Goal: Information Seeking & Learning: Learn about a topic

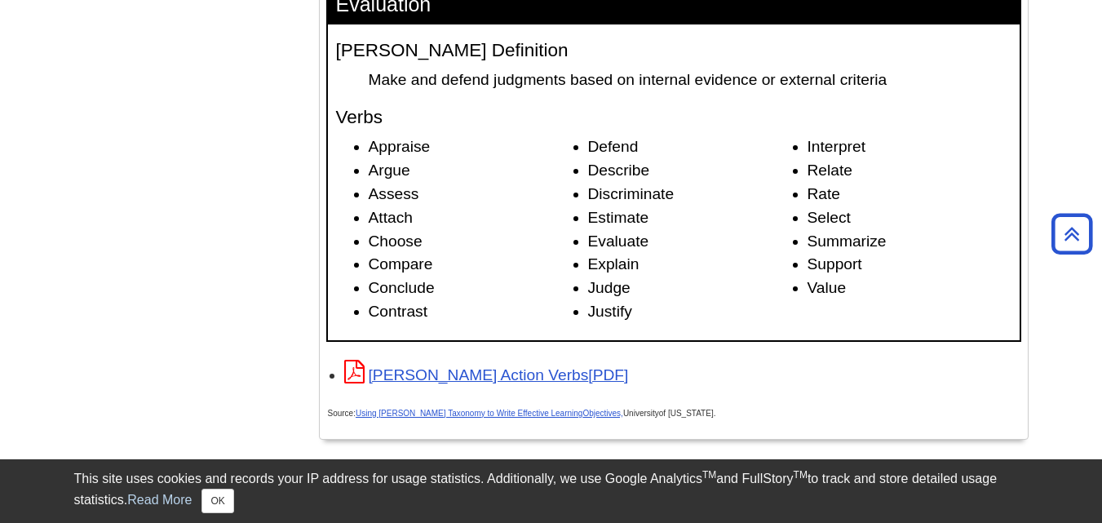
scroll to position [2548, 0]
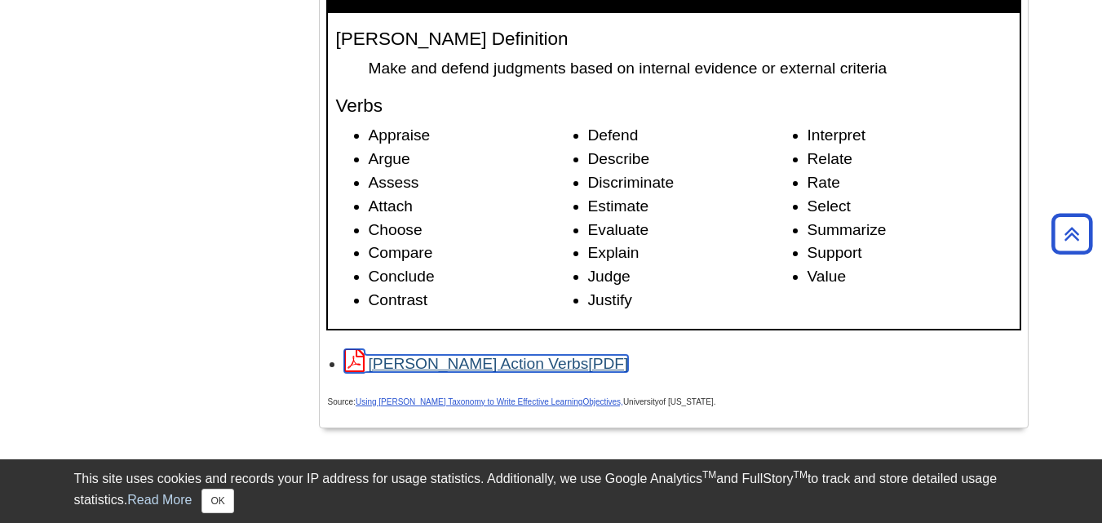
click at [474, 367] on link "[PERSON_NAME] Action Verbs" at bounding box center [486, 363] width 285 height 17
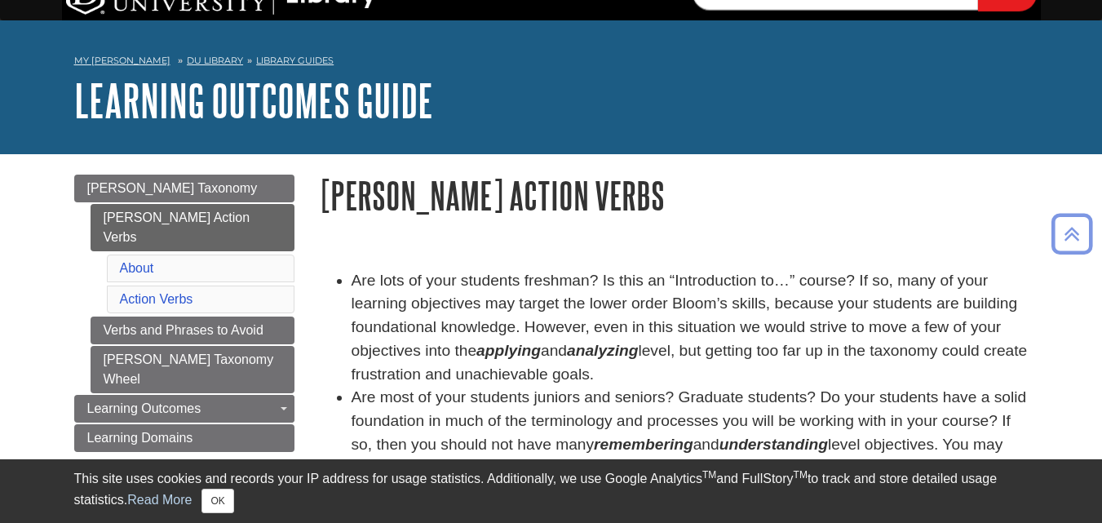
scroll to position [17, 0]
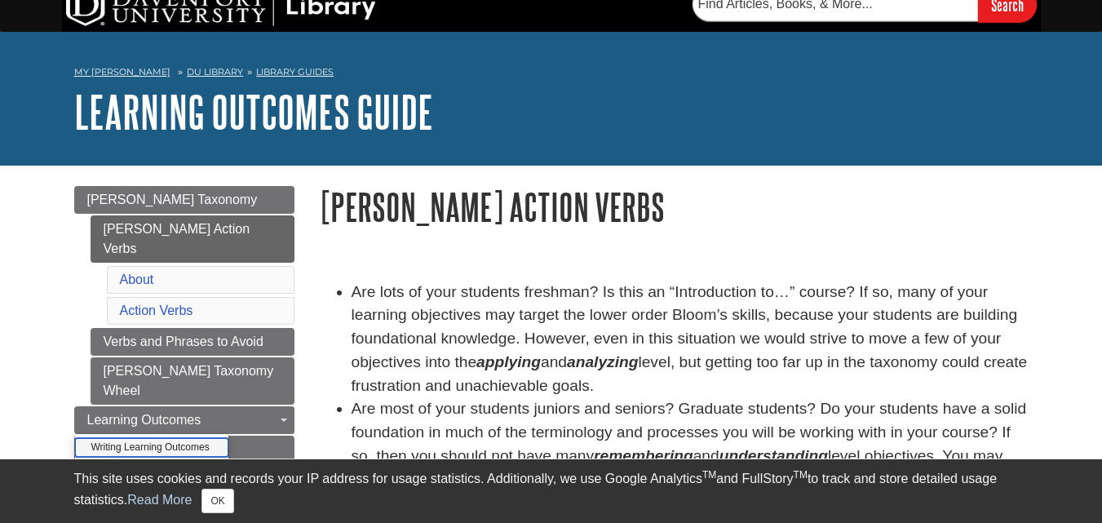
click at [179, 438] on link "Writing Learning Outcomes" at bounding box center [152, 447] width 154 height 19
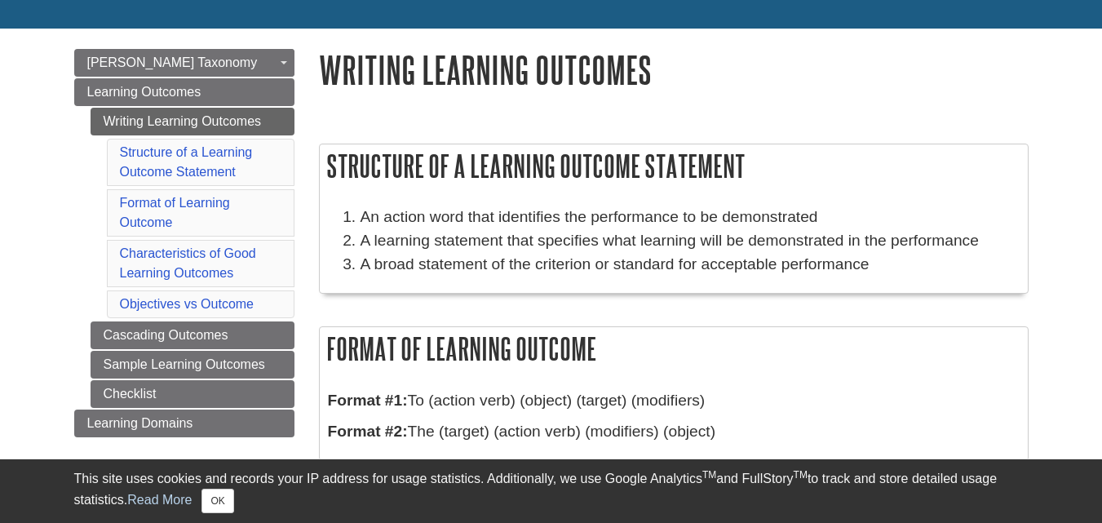
scroll to position [166, 0]
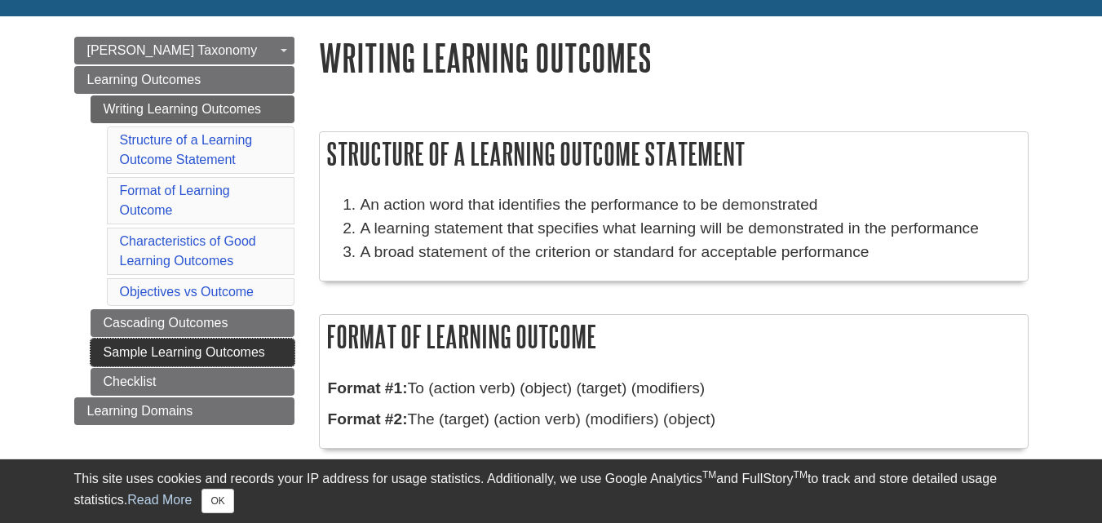
click at [210, 357] on link "Sample Learning Outcomes" at bounding box center [193, 353] width 204 height 28
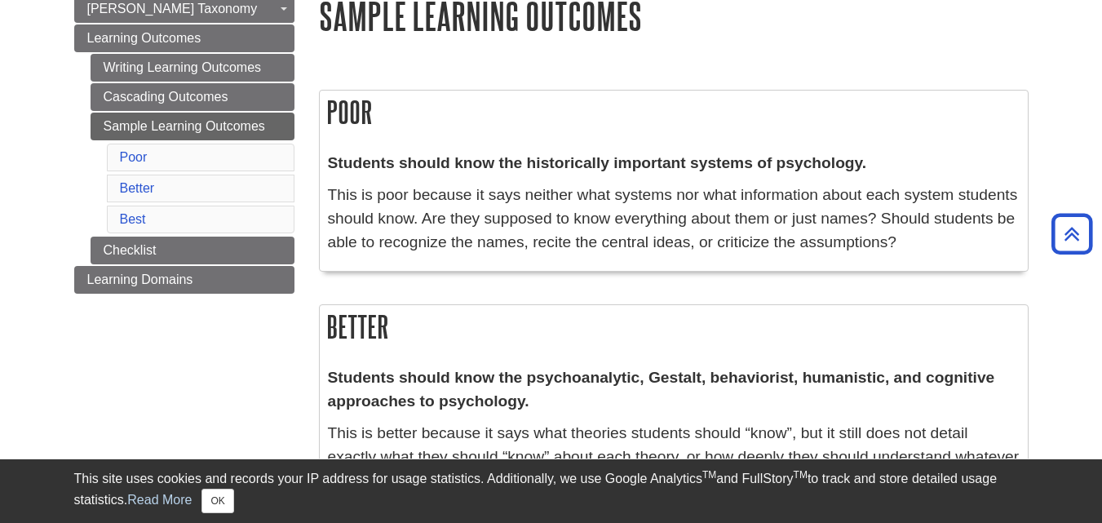
scroll to position [29, 0]
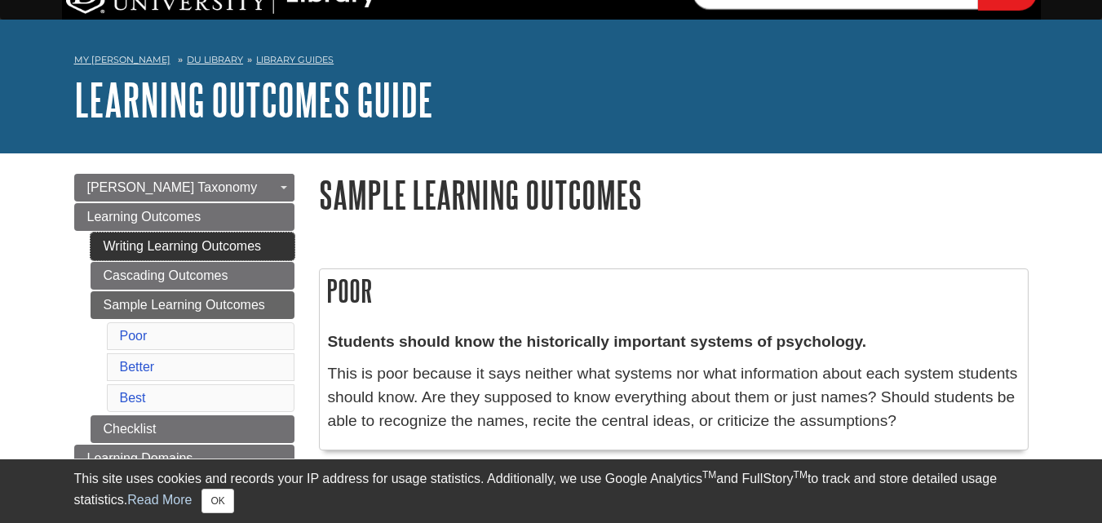
click at [228, 247] on link "Writing Learning Outcomes" at bounding box center [193, 247] width 204 height 28
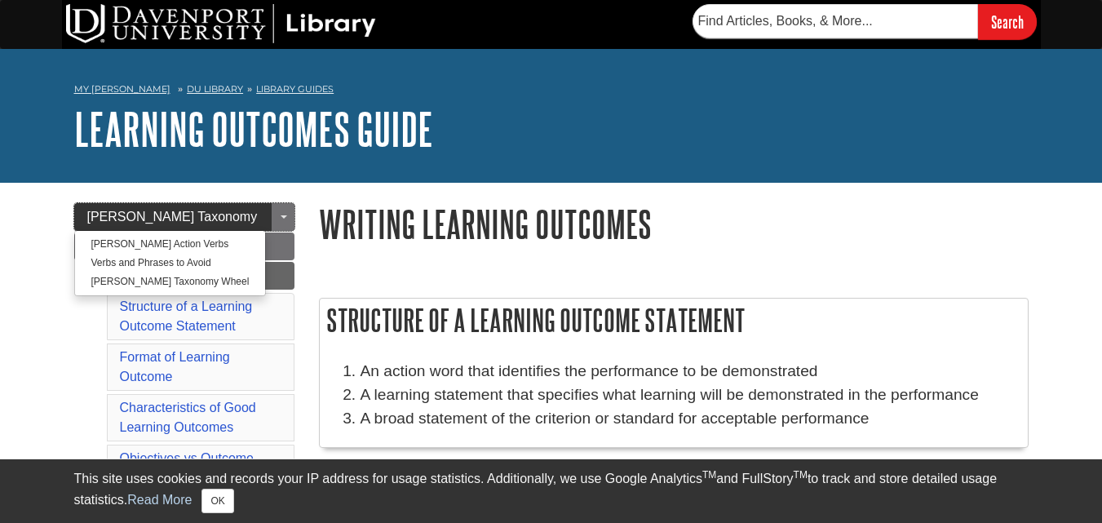
click at [206, 227] on link "[PERSON_NAME] Taxonomy" at bounding box center [184, 217] width 220 height 28
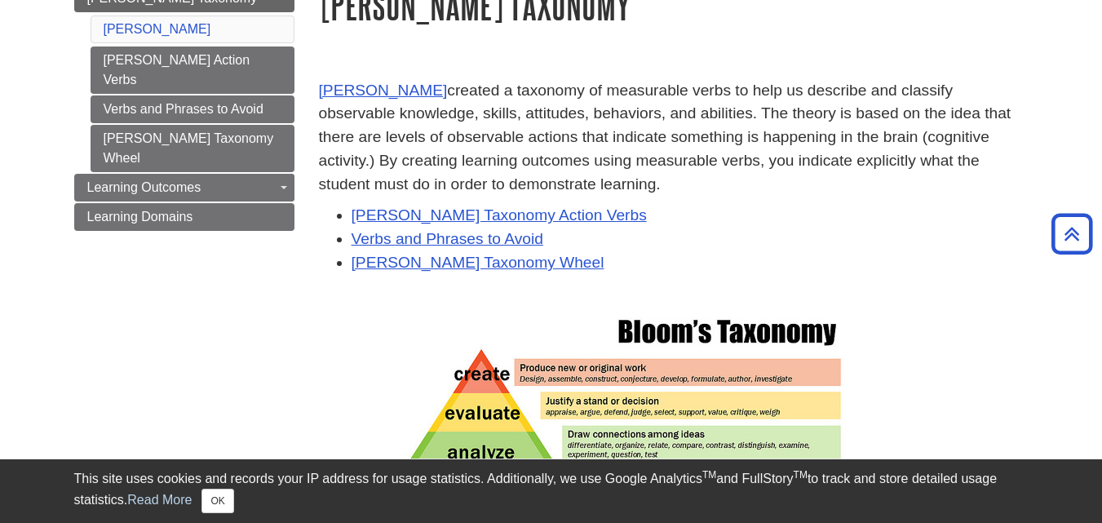
scroll to position [212, 0]
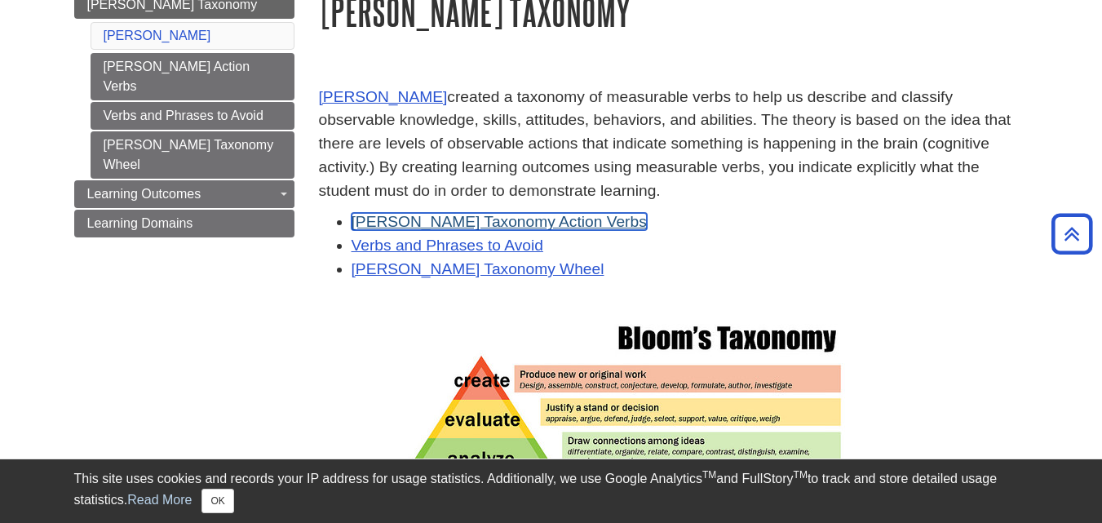
click at [443, 227] on link "[PERSON_NAME] Taxonomy Action Verbs" at bounding box center [499, 221] width 295 height 17
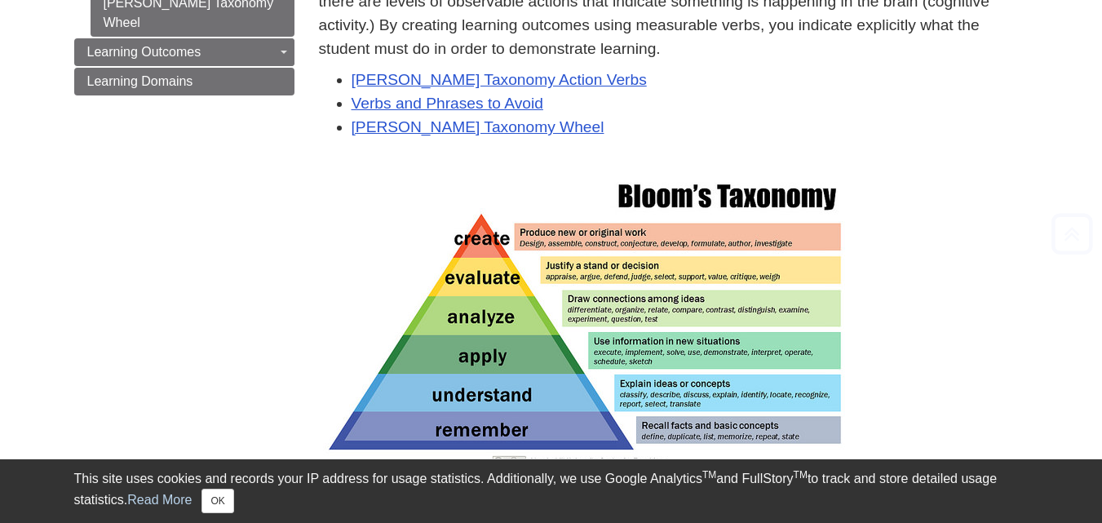
scroll to position [362, 0]
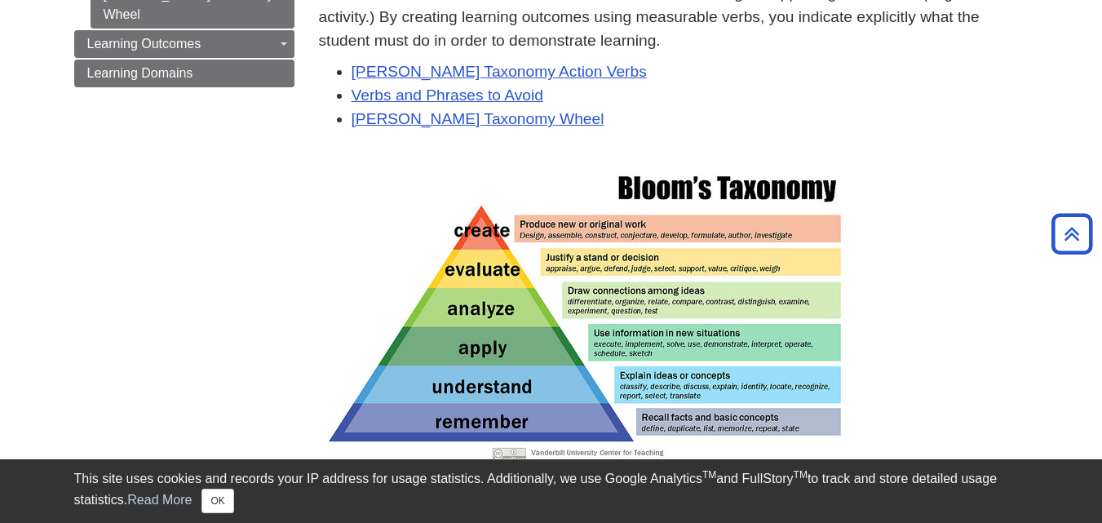
click at [583, 284] on img at bounding box center [584, 314] width 522 height 294
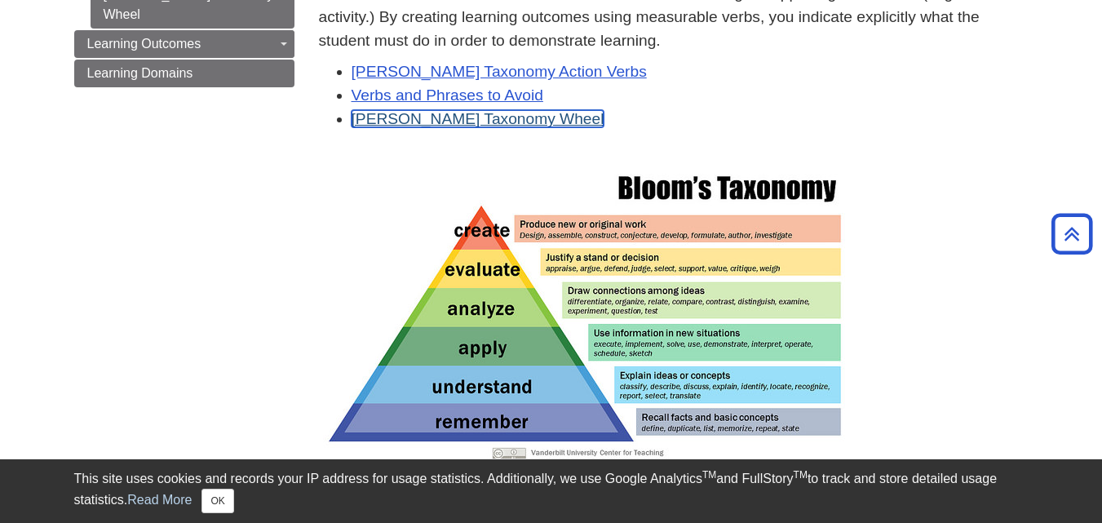
click at [454, 117] on link "[PERSON_NAME] Taxonomy Wheel" at bounding box center [478, 118] width 253 height 17
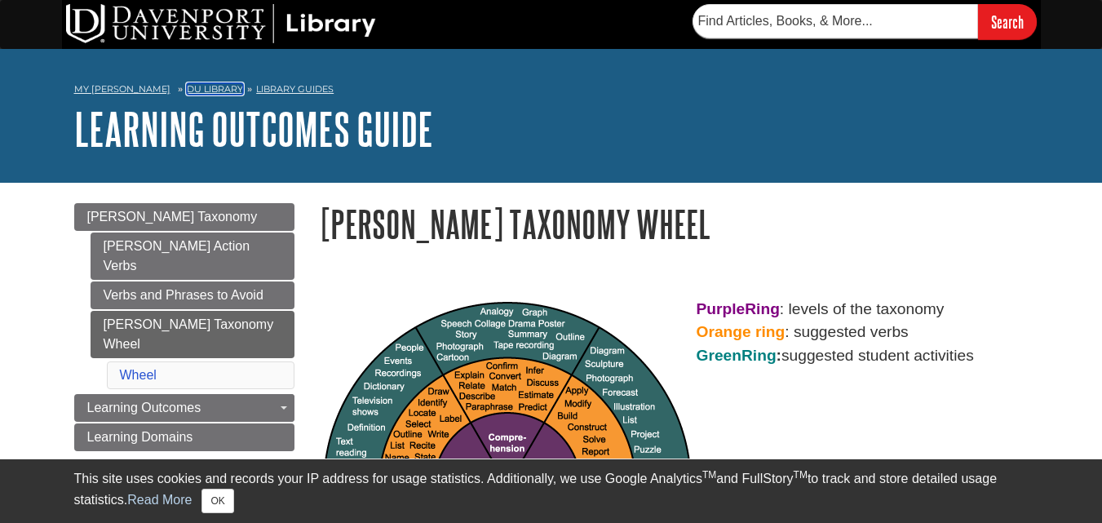
click at [205, 94] on link "DU Library" at bounding box center [215, 88] width 56 height 11
click at [100, 89] on link "My [PERSON_NAME]" at bounding box center [122, 89] width 96 height 14
